Goal: Task Accomplishment & Management: Manage account settings

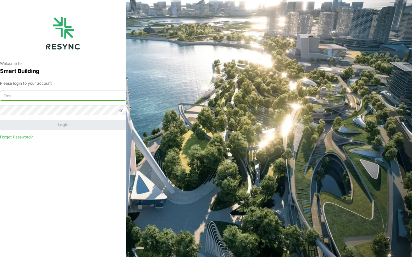
type input "nhs_internal@resynctech.com"
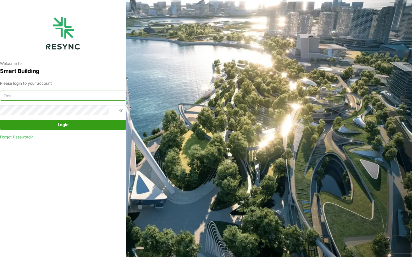
type input "[EMAIL_ADDRESS][DOMAIN_NAME]"
click at [73, 125] on span "Login" at bounding box center [62, 125] width 115 height 10
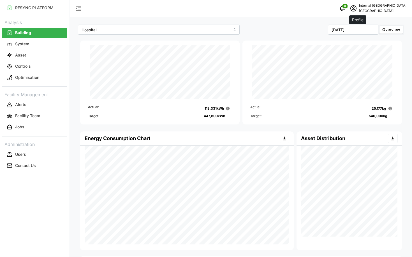
click at [357, 3] on span "schedule" at bounding box center [353, 8] width 11 height 11
click at [359, 44] on button "Logout" at bounding box center [378, 42] width 53 height 10
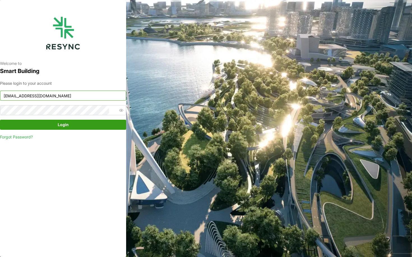
click at [68, 94] on input "[EMAIL_ADDRESS][DOMAIN_NAME]" at bounding box center [63, 96] width 126 height 10
type input "continental_display@resynctech.com"
click at [76, 129] on span "Login" at bounding box center [62, 125] width 115 height 10
